Goal: Task Accomplishment & Management: Use online tool/utility

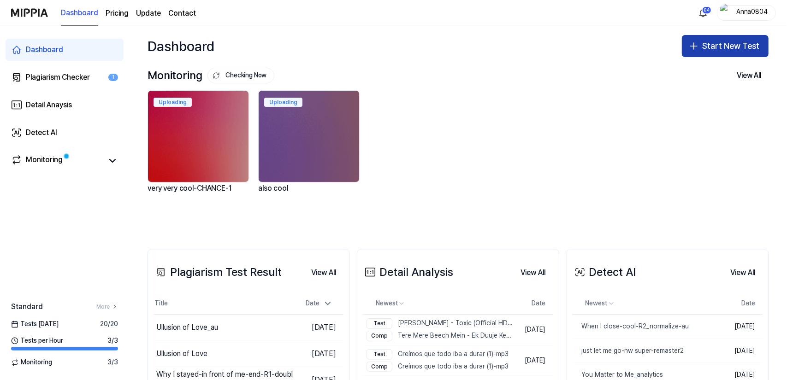
click at [692, 41] on icon "button" at bounding box center [693, 46] width 11 height 11
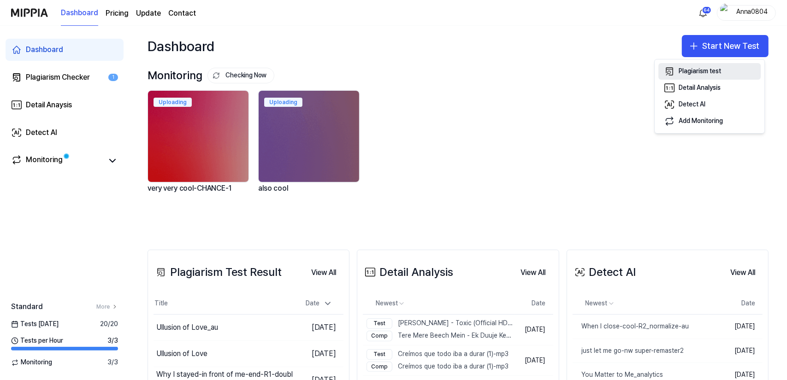
click at [696, 68] on div "Plagiarism test" at bounding box center [700, 71] width 42 height 9
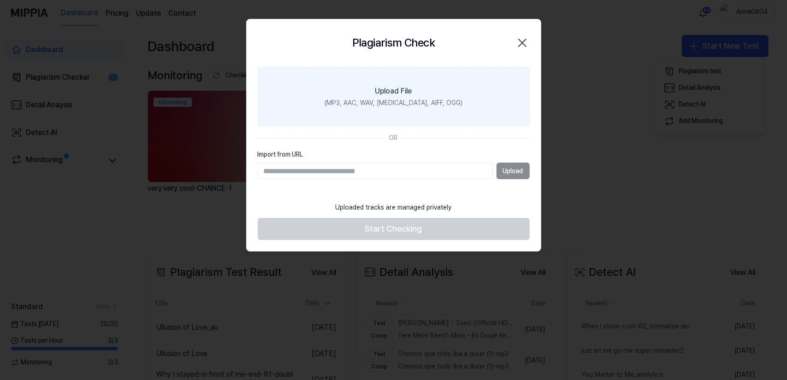
click at [395, 94] on div "Upload File" at bounding box center [393, 91] width 37 height 11
click at [0, 0] on input "Upload File (MP3, AAC, WAV, [MEDICAL_DATA], AIFF, OGG)" at bounding box center [0, 0] width 0 height 0
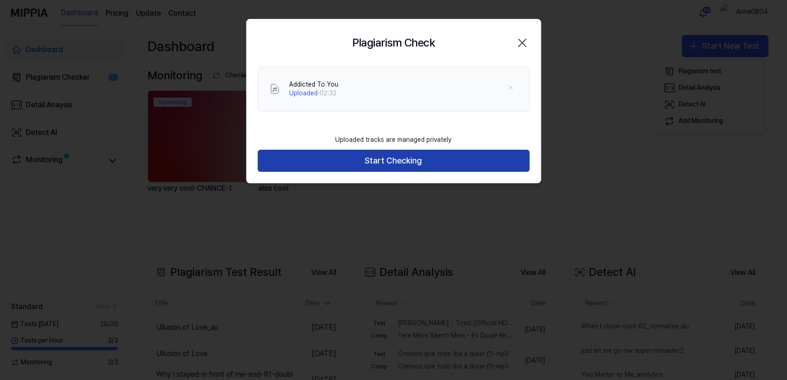
click at [414, 155] on button "Start Checking" at bounding box center [394, 161] width 272 height 22
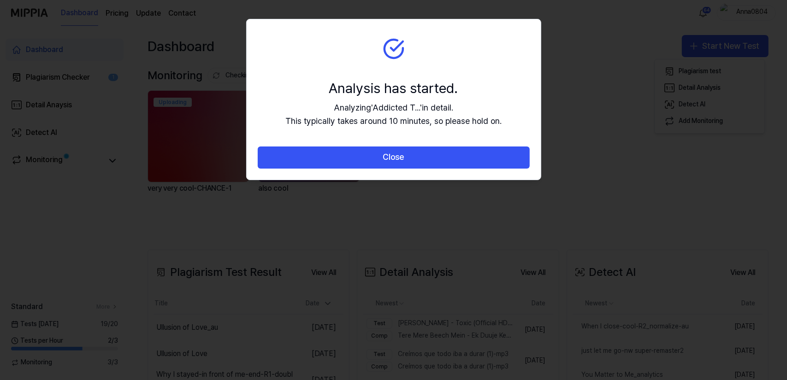
click at [414, 155] on button "Close" at bounding box center [394, 158] width 272 height 22
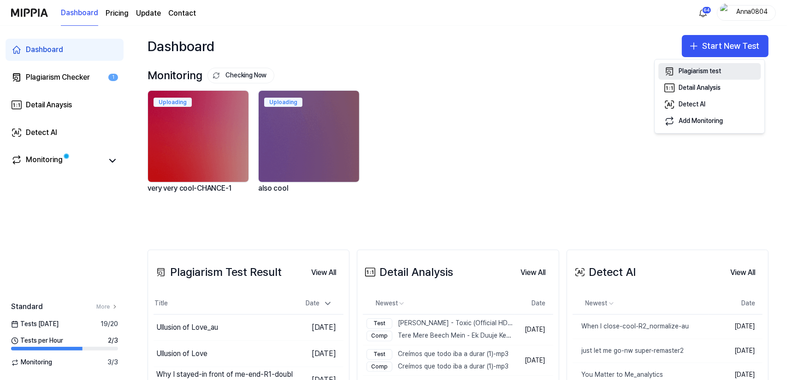
click at [692, 70] on div "Plagiarism test" at bounding box center [700, 71] width 42 height 9
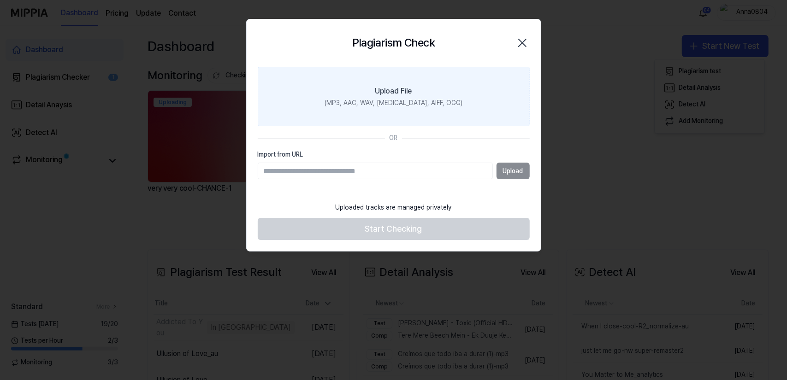
click at [456, 79] on label "Upload File (MP3, AAC, WAV, [MEDICAL_DATA], AIFF, OGG)" at bounding box center [394, 97] width 272 height 60
click at [0, 0] on input "Upload File (MP3, AAC, WAV, [MEDICAL_DATA], AIFF, OGG)" at bounding box center [0, 0] width 0 height 0
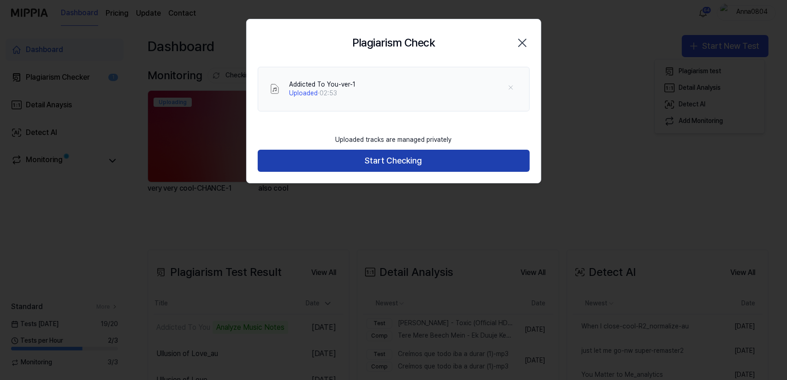
click at [435, 161] on button "Start Checking" at bounding box center [394, 161] width 272 height 22
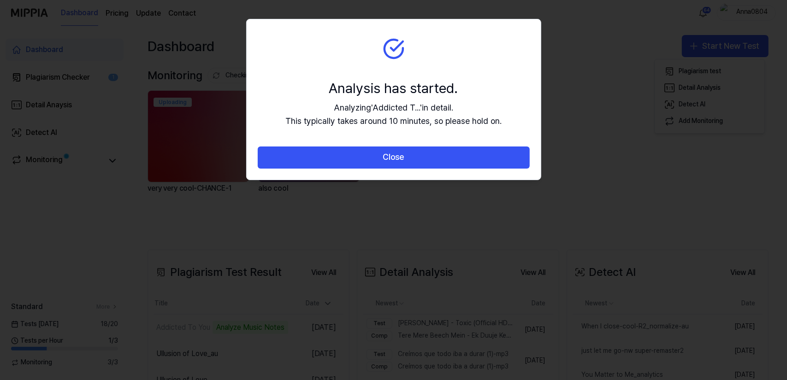
click at [435, 161] on button "Close" at bounding box center [394, 158] width 272 height 22
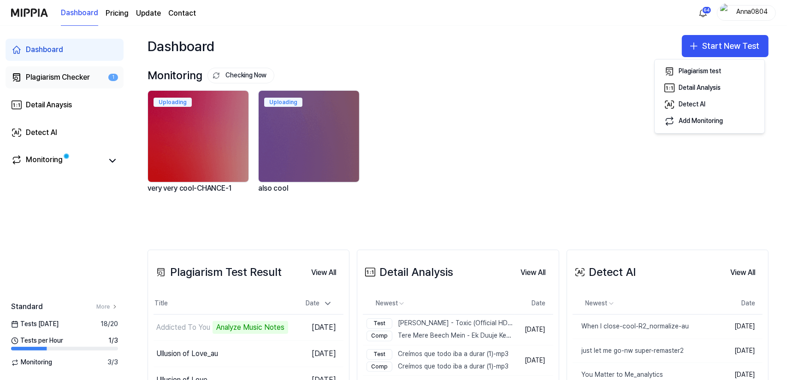
click at [77, 77] on div "Plagiarism Checker" at bounding box center [58, 77] width 64 height 11
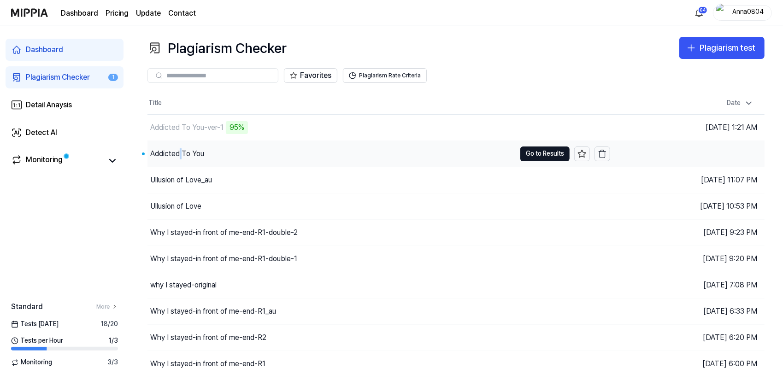
click at [181, 154] on div "Addicted To You" at bounding box center [177, 153] width 54 height 11
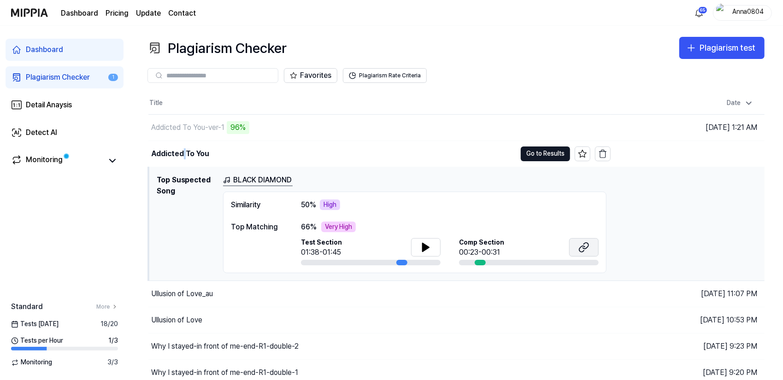
click at [577, 247] on button at bounding box center [584, 247] width 30 height 18
click at [548, 155] on button "Go to Results" at bounding box center [545, 154] width 49 height 15
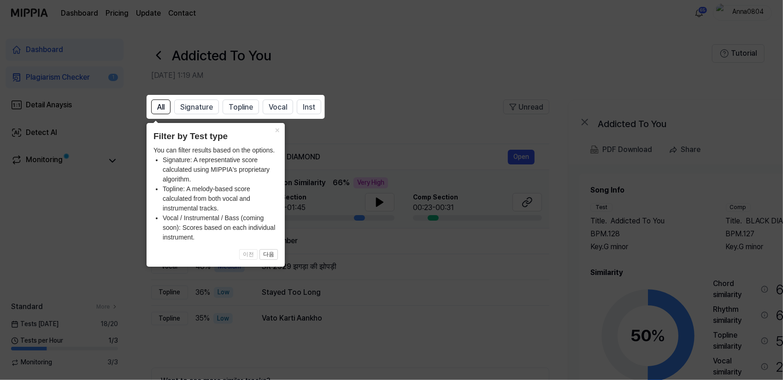
click at [482, 123] on icon at bounding box center [393, 190] width 787 height 380
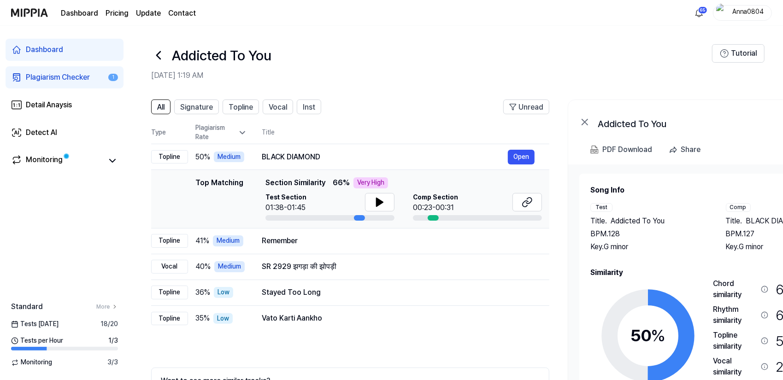
click at [696, 279] on icon at bounding box center [648, 335] width 115 height 115
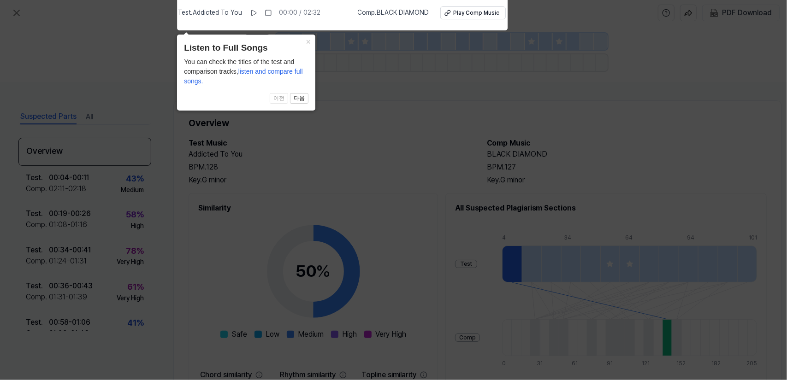
click at [364, 164] on icon at bounding box center [393, 187] width 787 height 385
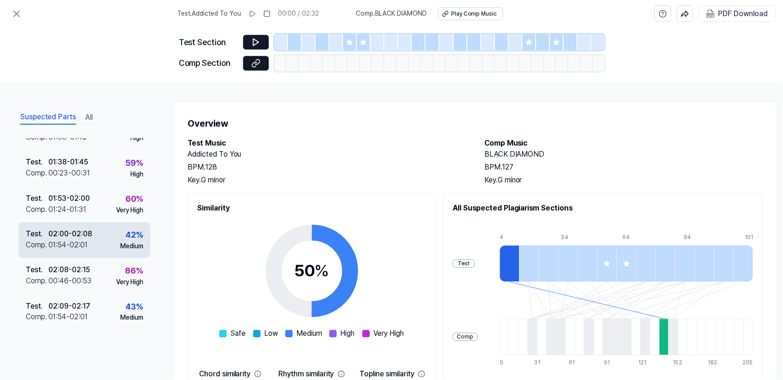
scroll to position [308, 0]
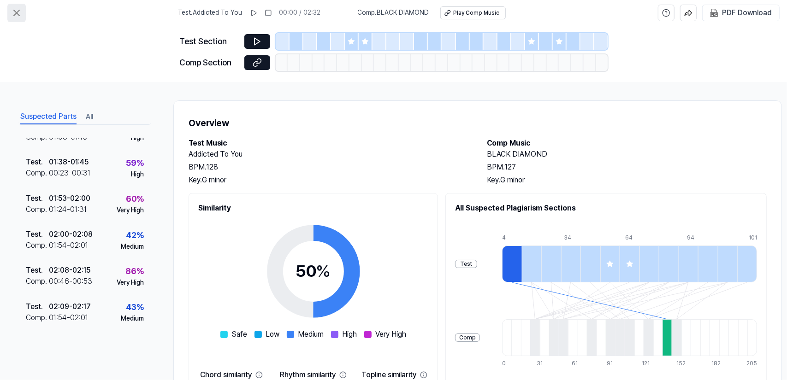
click at [14, 12] on icon at bounding box center [16, 12] width 11 height 11
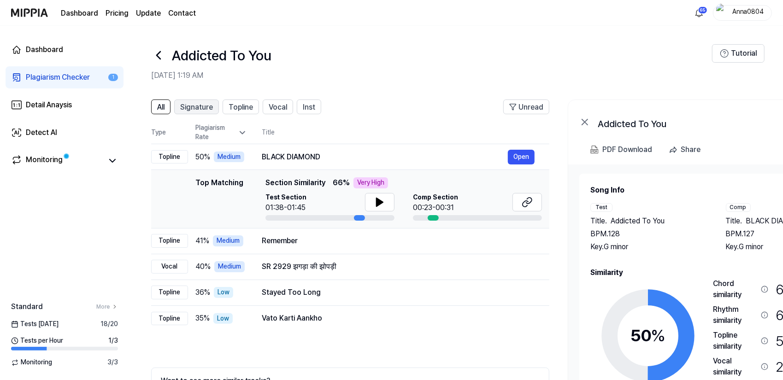
click at [192, 110] on span "Signature" at bounding box center [196, 107] width 33 height 11
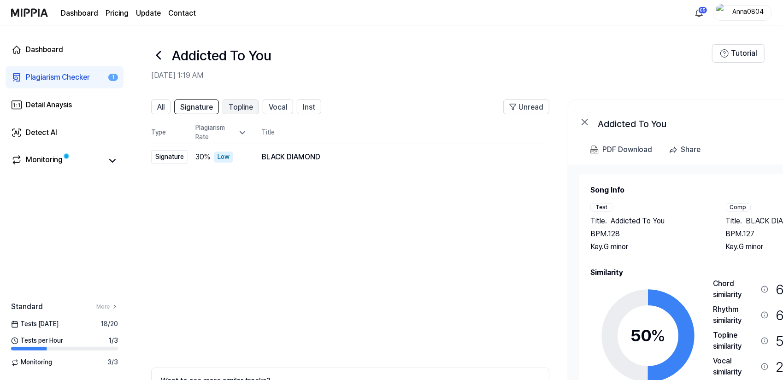
click at [254, 105] on button "Topline" at bounding box center [241, 107] width 36 height 15
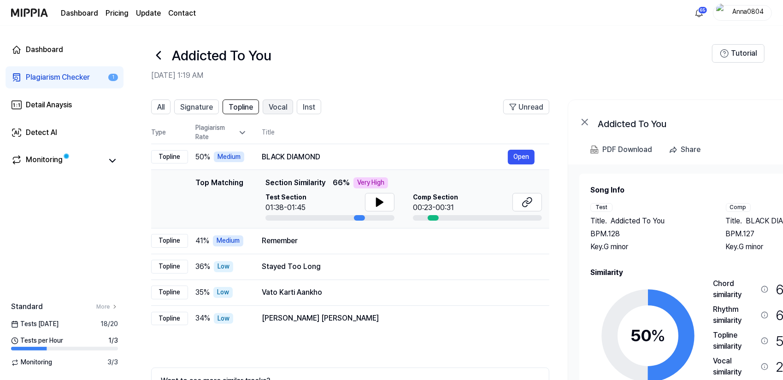
click at [269, 106] on span "Vocal" at bounding box center [278, 107] width 18 height 11
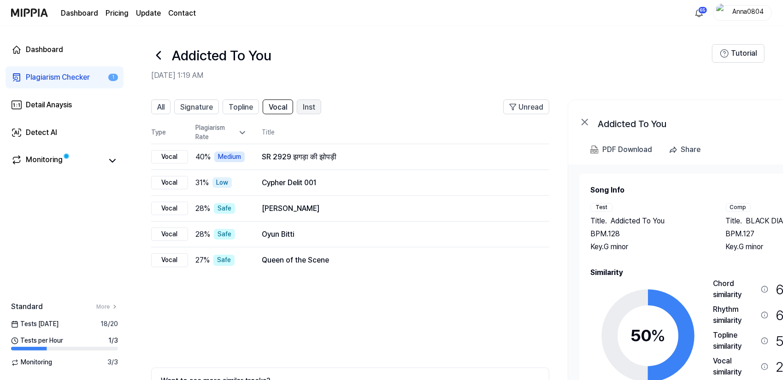
click at [301, 109] on button "Inst" at bounding box center [309, 107] width 24 height 15
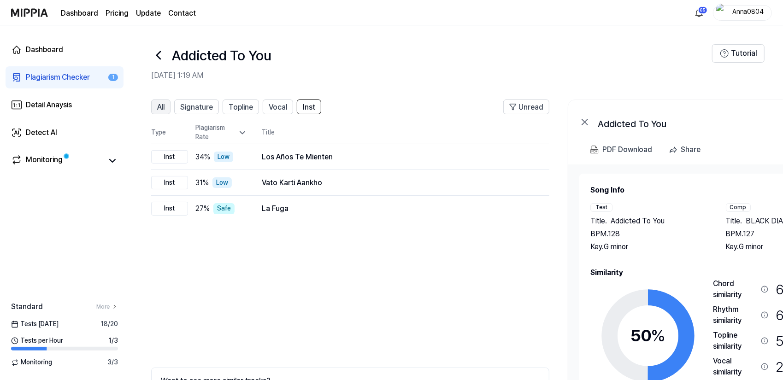
click at [168, 105] on button "All" at bounding box center [160, 107] width 19 height 15
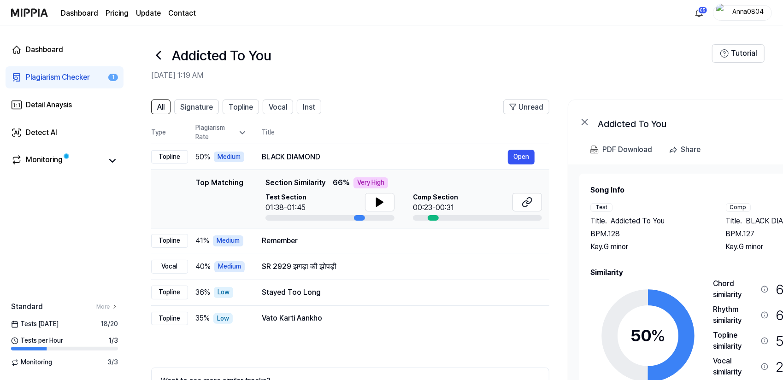
click at [59, 77] on div "Plagiarism Checker" at bounding box center [58, 77] width 64 height 11
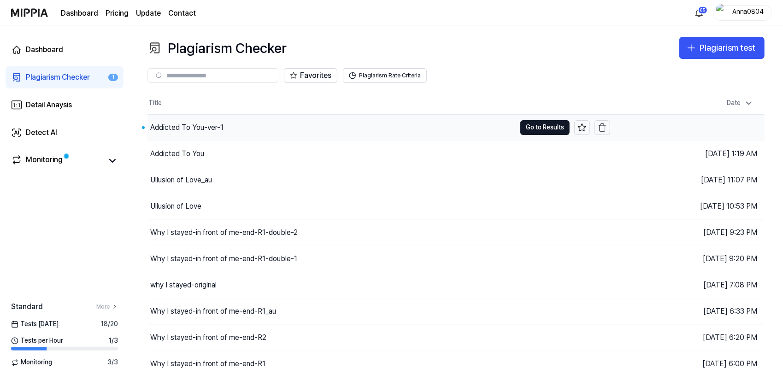
click at [204, 118] on div "Addicted To You-ver-1" at bounding box center [332, 128] width 368 height 26
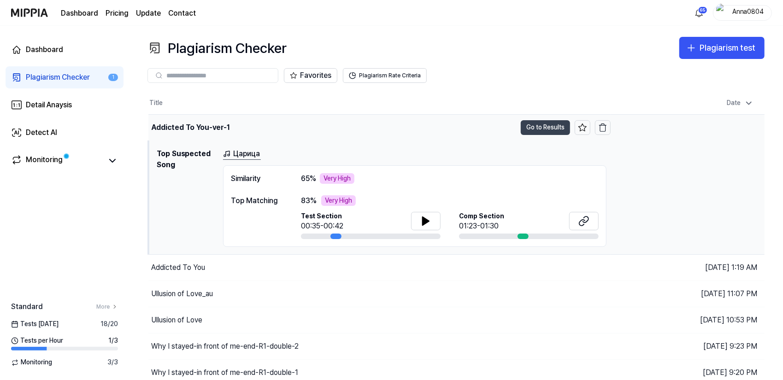
click at [540, 127] on button "Go to Results" at bounding box center [545, 127] width 49 height 15
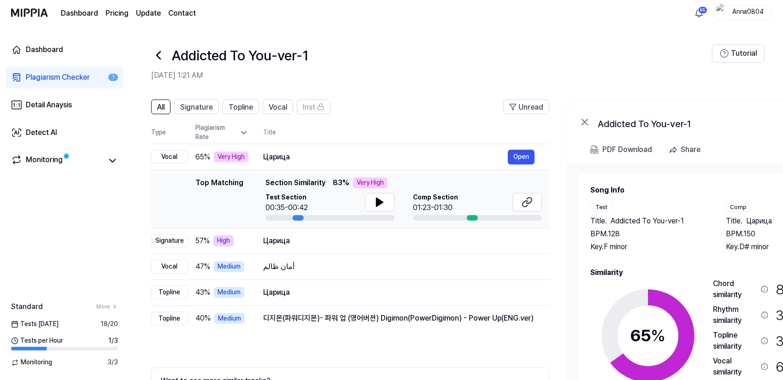
drag, startPoint x: 660, startPoint y: 223, endPoint x: 671, endPoint y: 217, distance: 12.4
click at [671, 217] on span "Addicted To You-ver-1" at bounding box center [647, 221] width 73 height 11
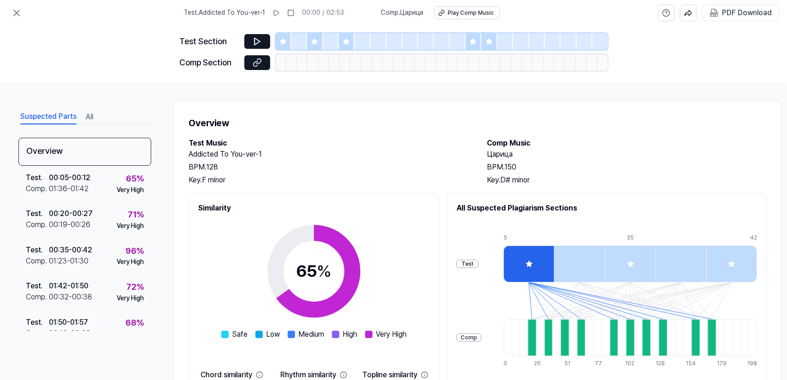
click at [93, 115] on button "All" at bounding box center [89, 117] width 7 height 15
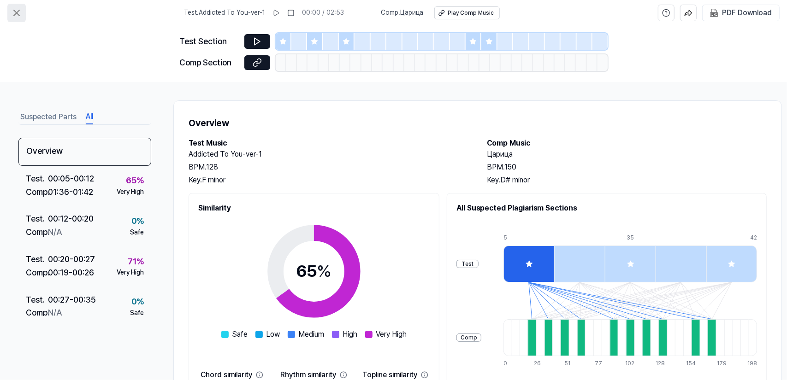
click at [19, 18] on icon at bounding box center [16, 12] width 11 height 11
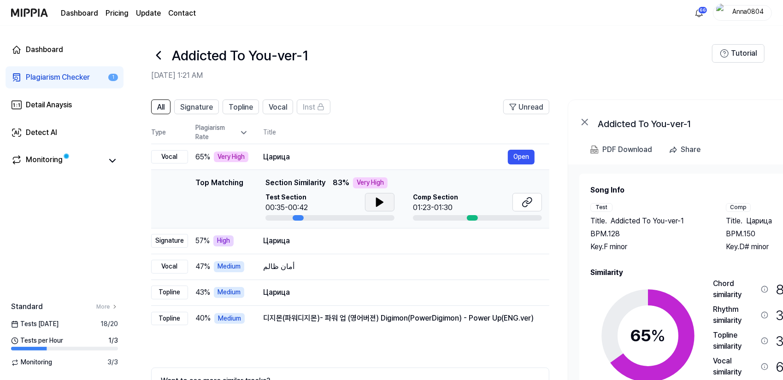
click at [381, 201] on icon at bounding box center [380, 202] width 6 height 8
click at [46, 72] on div "Plagiarism Checker" at bounding box center [58, 77] width 64 height 11
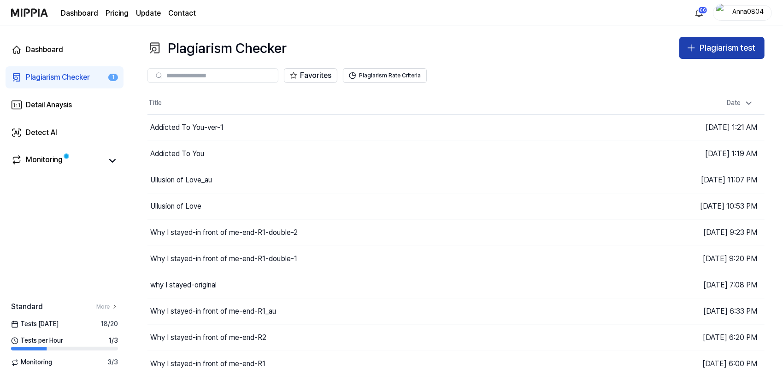
click at [712, 49] on div "Plagiarism test" at bounding box center [728, 47] width 56 height 13
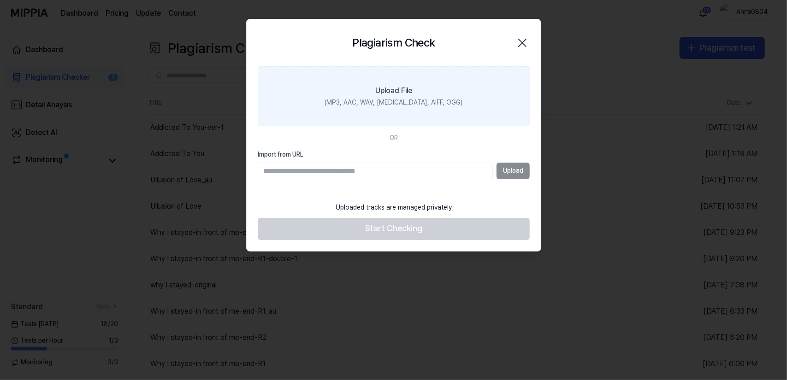
click at [347, 85] on label "Upload File (MP3, AAC, WAV, [MEDICAL_DATA], AIFF, OGG)" at bounding box center [394, 97] width 272 height 60
click at [0, 0] on input "Upload File (MP3, AAC, WAV, [MEDICAL_DATA], AIFF, OGG)" at bounding box center [0, 0] width 0 height 0
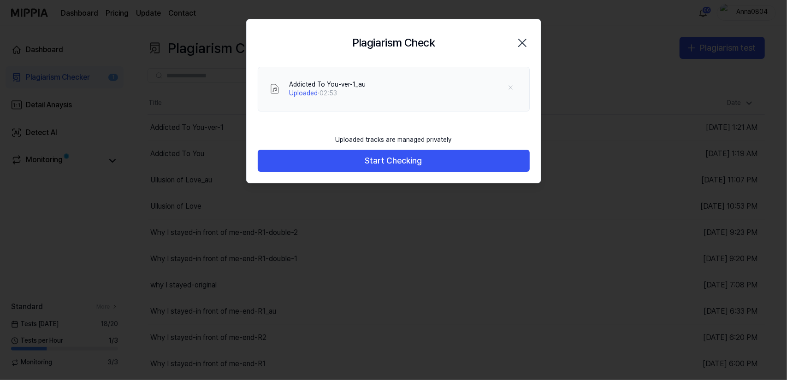
click at [524, 41] on icon "button" at bounding box center [522, 43] width 15 height 15
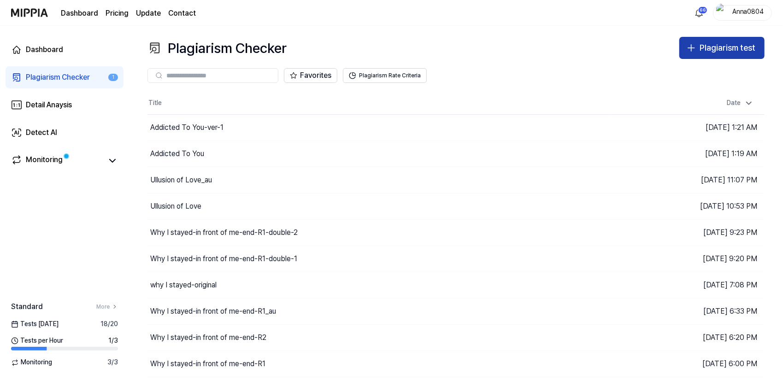
click at [722, 50] on div "Plagiarism test" at bounding box center [728, 47] width 56 height 13
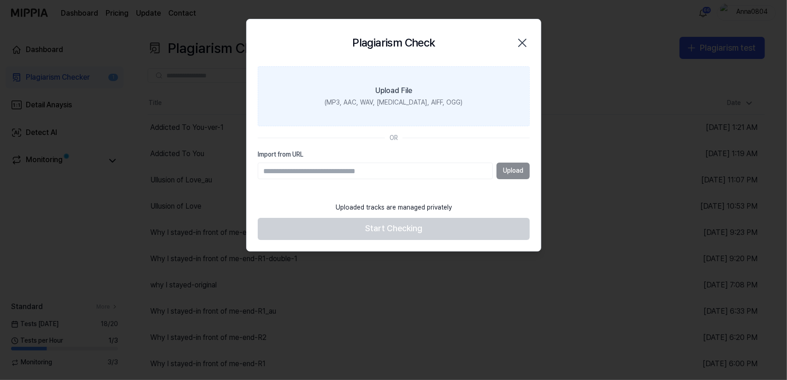
click at [445, 89] on label "Upload File (MP3, AAC, WAV, [MEDICAL_DATA], AIFF, OGG)" at bounding box center [394, 97] width 272 height 60
click at [0, 0] on input "Upload File (MP3, AAC, WAV, [MEDICAL_DATA], AIFF, OGG)" at bounding box center [0, 0] width 0 height 0
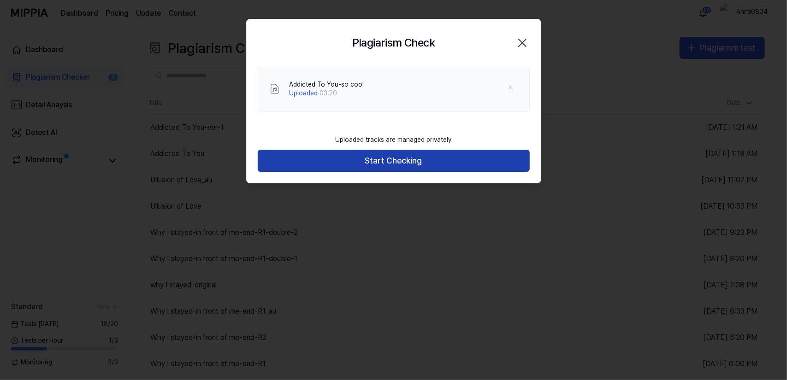
click at [396, 166] on button "Start Checking" at bounding box center [394, 161] width 272 height 22
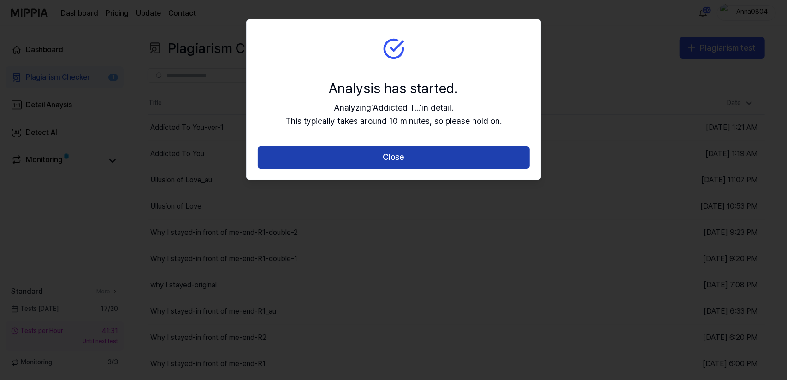
click at [394, 161] on button "Close" at bounding box center [394, 158] width 272 height 22
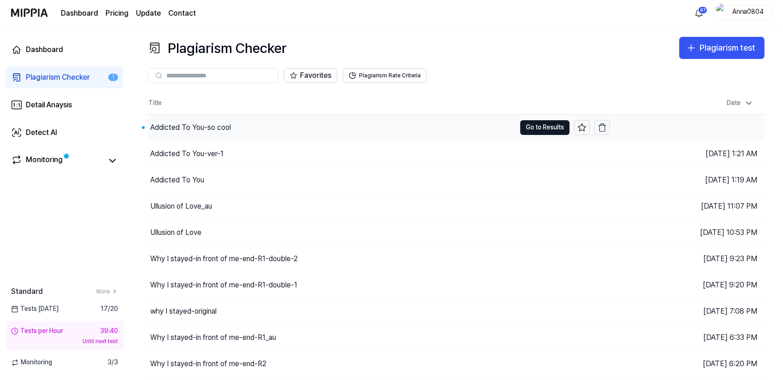
click at [227, 131] on div "Addicted To You-so cool" at bounding box center [190, 127] width 81 height 11
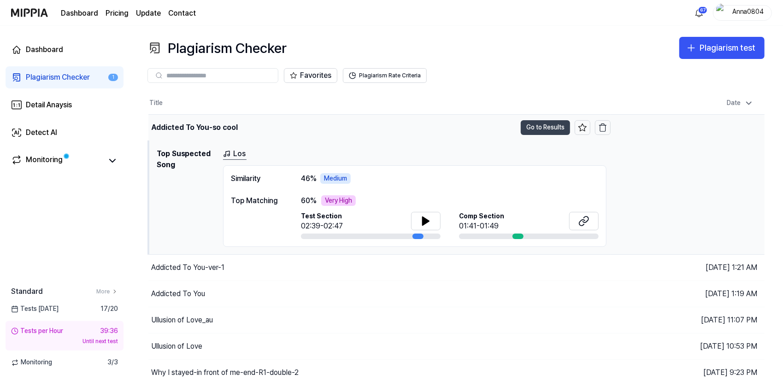
click at [547, 125] on button "Go to Results" at bounding box center [545, 127] width 49 height 15
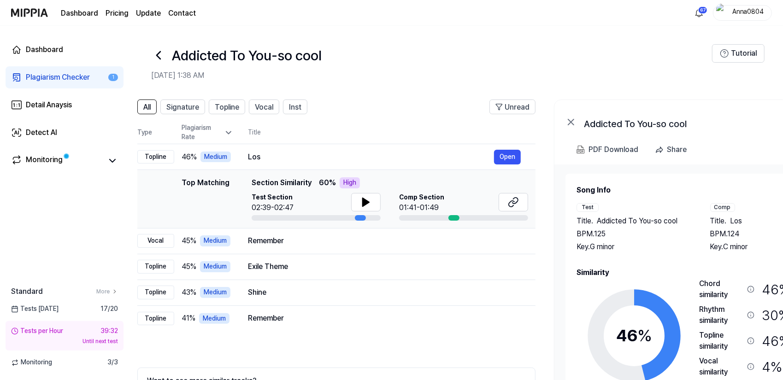
scroll to position [0, 13]
drag, startPoint x: 735, startPoint y: 286, endPoint x: 723, endPoint y: 269, distance: 20.8
click at [723, 269] on div "Similarity 46 % Safe Low Medium High Very High Chord similarity 46 % Medium Rhy…" at bounding box center [701, 352] width 249 height 171
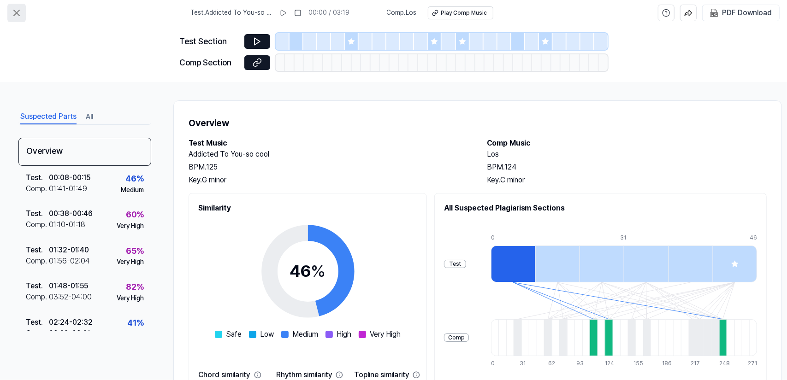
click at [14, 12] on icon at bounding box center [16, 12] width 11 height 11
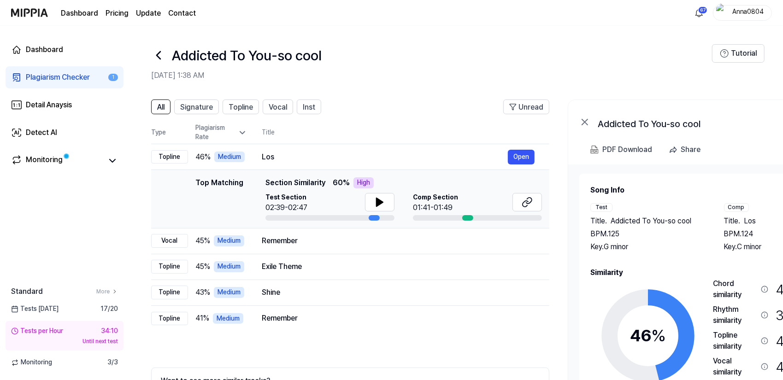
click at [47, 74] on div "Plagiarism Checker" at bounding box center [58, 77] width 64 height 11
